Goal: Navigation & Orientation: Find specific page/section

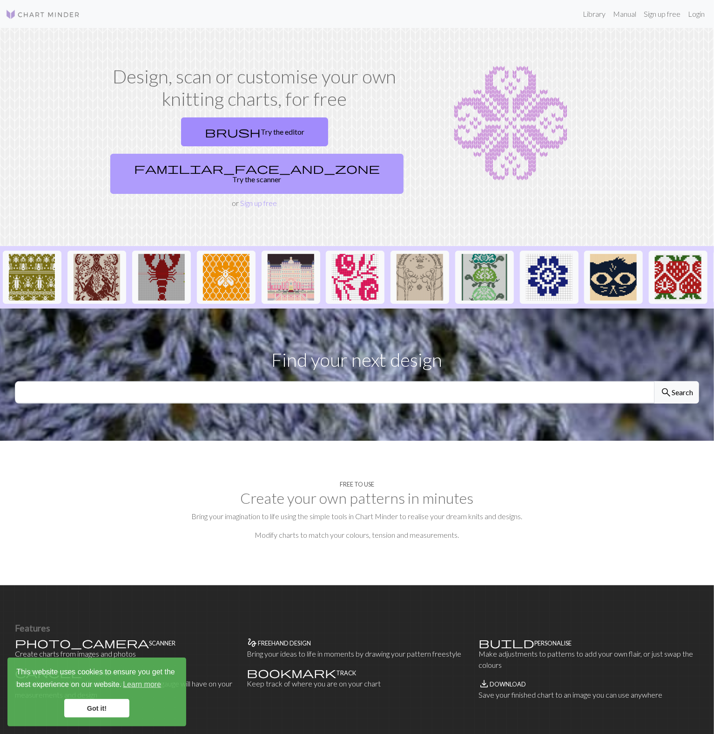
click at [329, 154] on link "familiar_face_and_zone Try the scanner" at bounding box center [256, 174] width 293 height 40
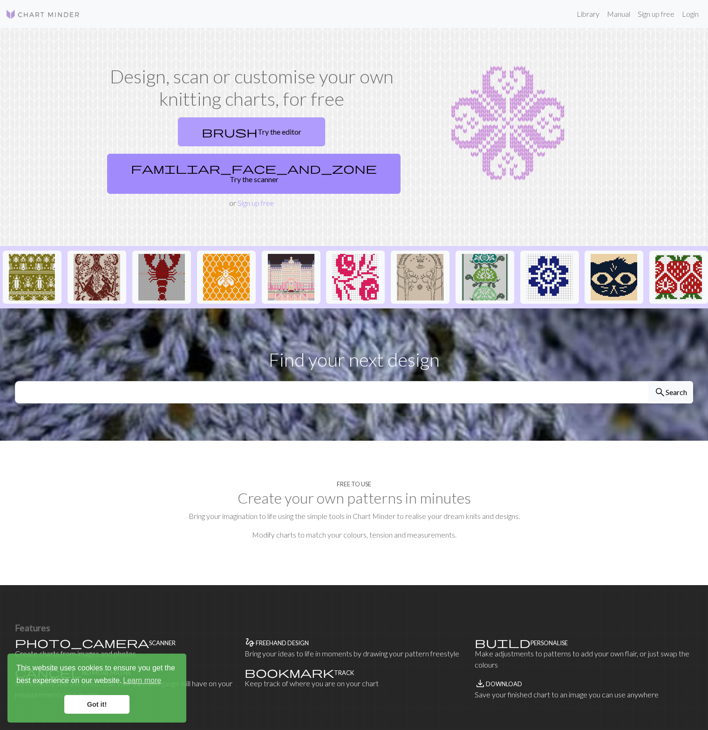
click at [178, 131] on link "brush Try the editor" at bounding box center [251, 131] width 147 height 29
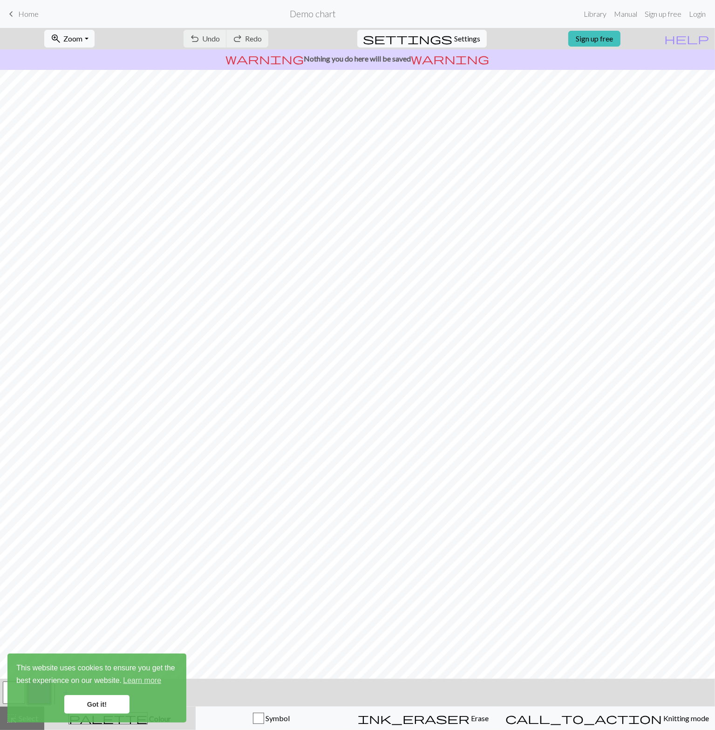
click at [100, 704] on link "Got it!" at bounding box center [96, 704] width 65 height 19
